Goal: Information Seeking & Learning: Learn about a topic

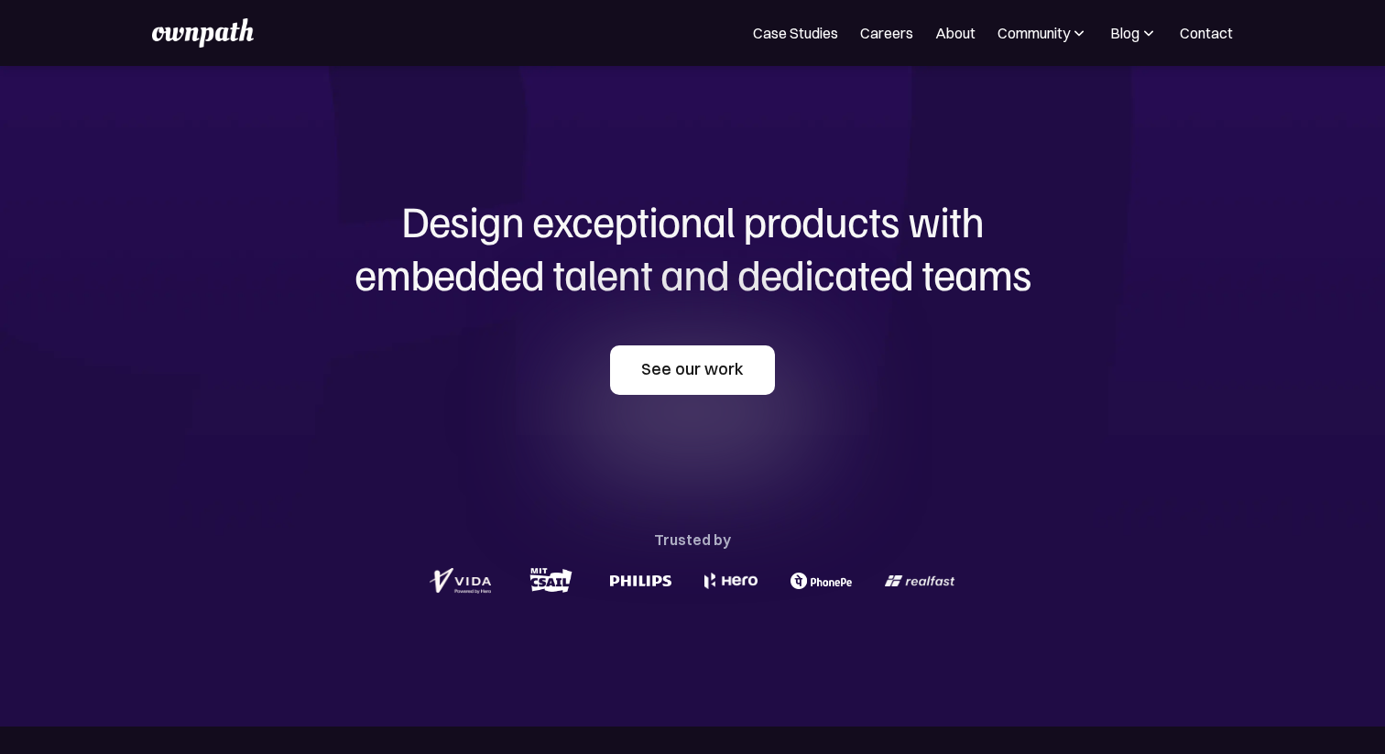
click at [671, 387] on link "See our work" at bounding box center [692, 369] width 165 height 49
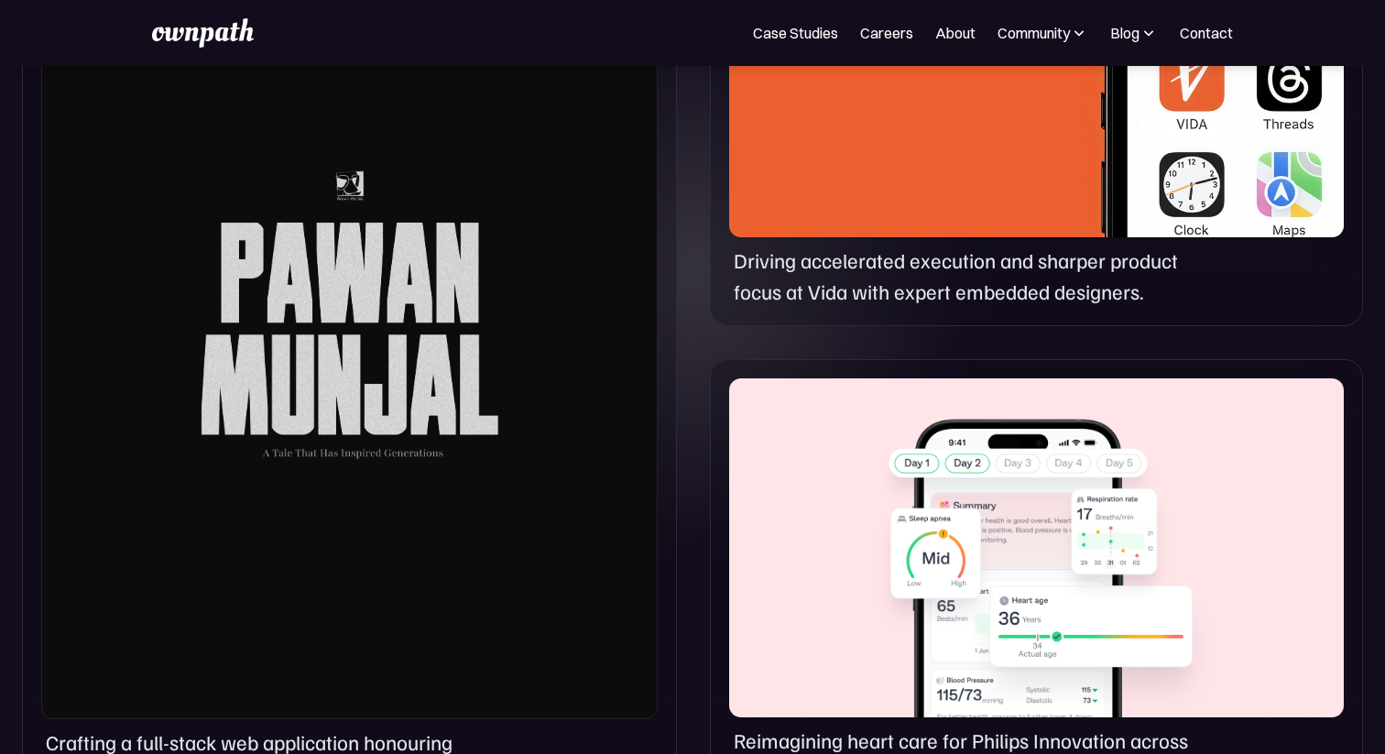
scroll to position [682, 0]
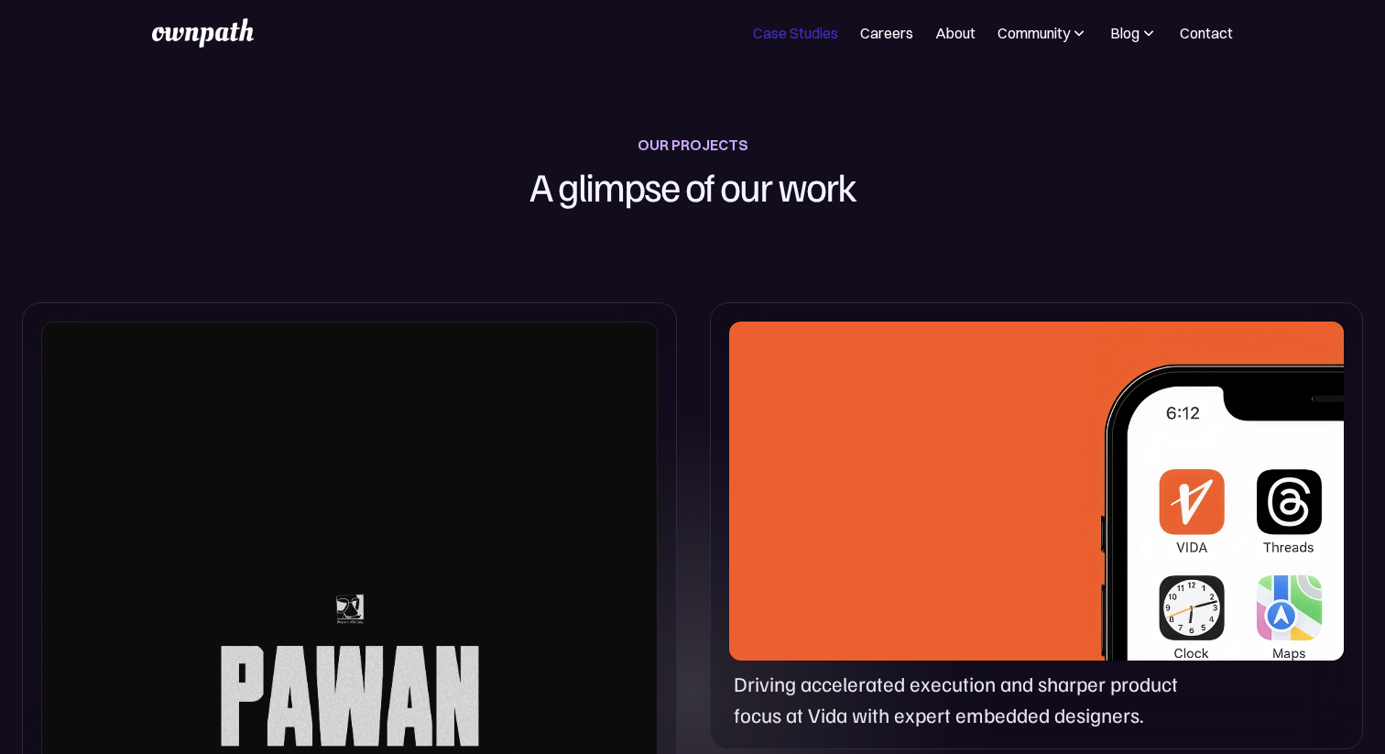
click at [777, 27] on link "Case Studies" at bounding box center [795, 33] width 85 height 22
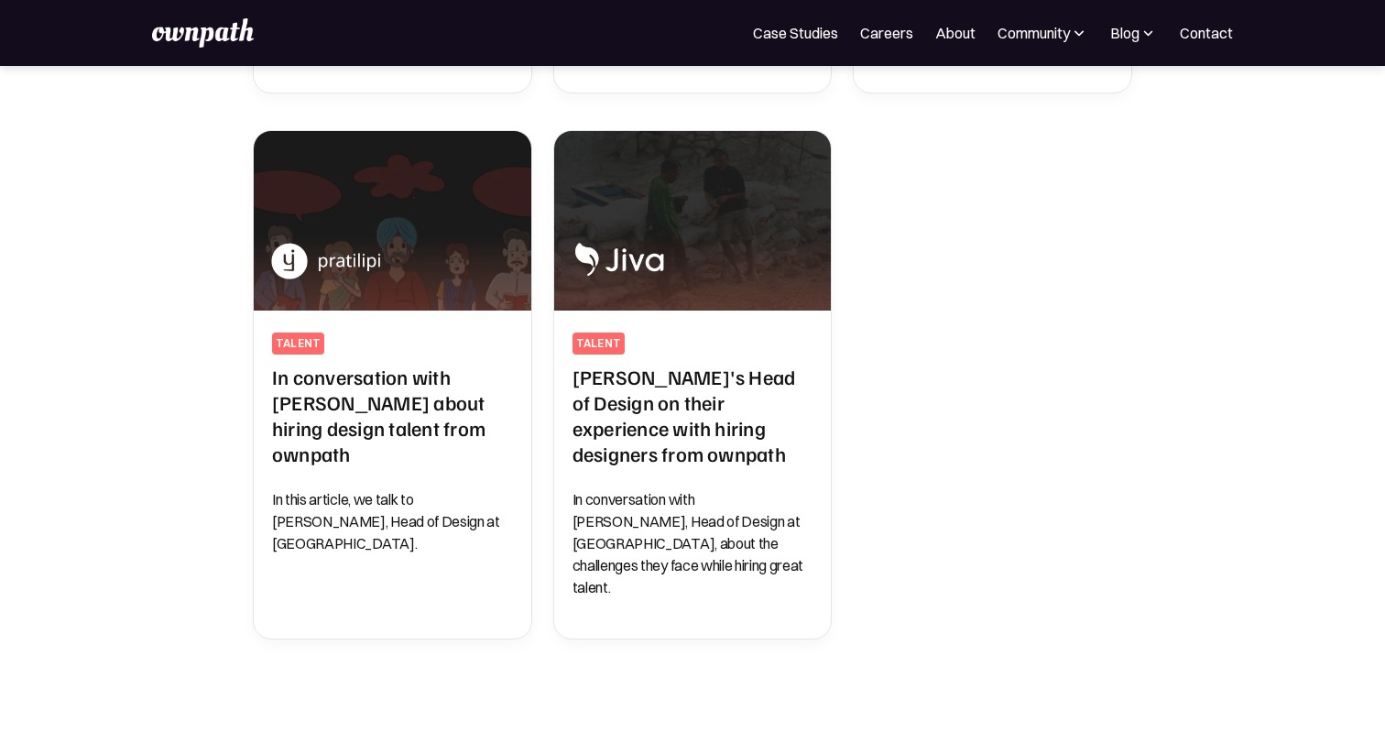
scroll to position [932, 0]
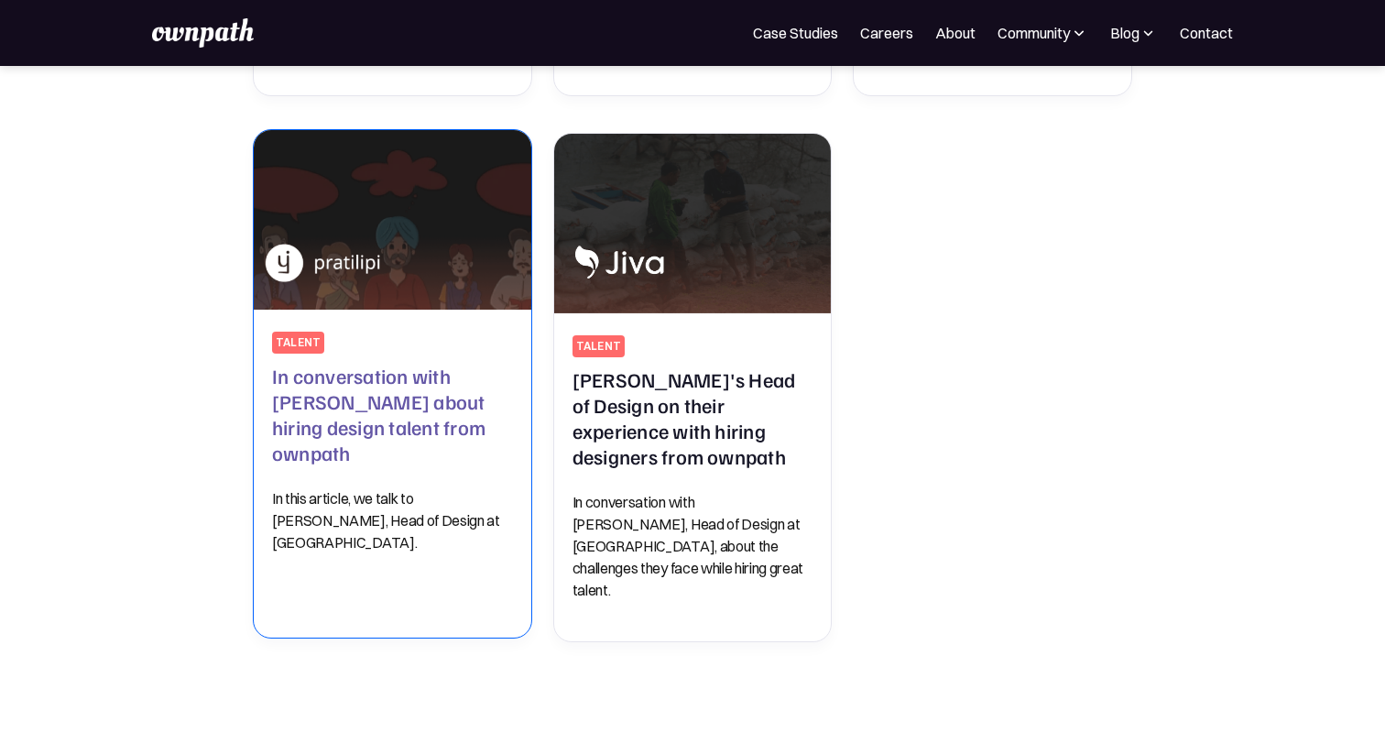
click at [388, 390] on h2 "In conversation with [PERSON_NAME] about hiring design talent from ownpath" at bounding box center [392, 414] width 241 height 103
